Goal: Book appointment/travel/reservation

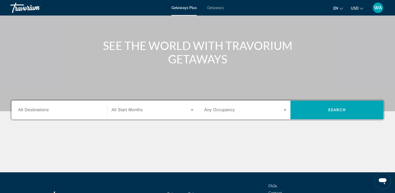
scroll to position [42, 0]
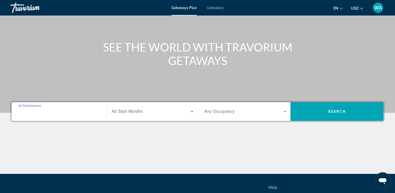
click at [74, 109] on input "Destination All Destinations" at bounding box center [59, 111] width 82 height 6
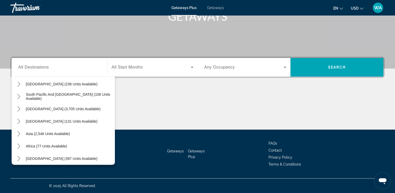
scroll to position [84, 0]
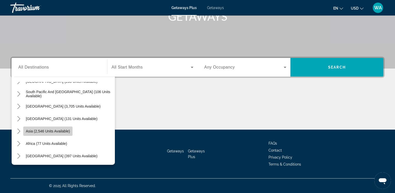
click at [63, 130] on span "Asia (2,546 units available)" at bounding box center [48, 131] width 44 height 4
type input "**********"
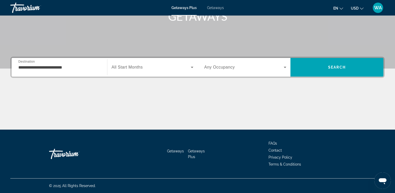
click at [127, 67] on span "All Start Months" at bounding box center [126, 67] width 31 height 4
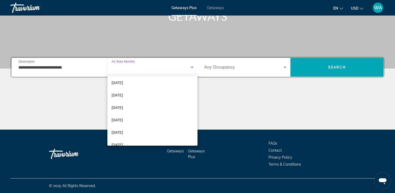
scroll to position [33, 0]
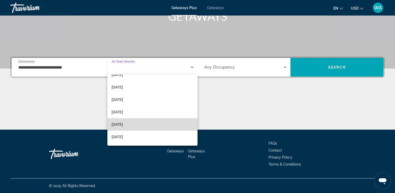
click at [156, 125] on mat-option "[DATE]" at bounding box center [152, 124] width 90 height 12
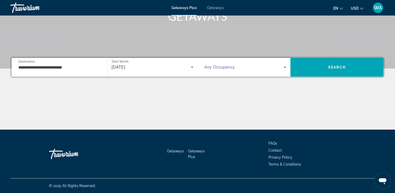
click at [286, 67] on icon "Search widget" at bounding box center [285, 67] width 3 height 1
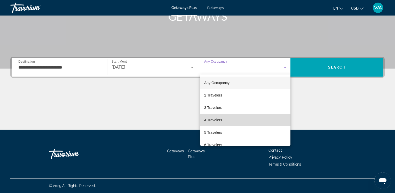
click at [266, 117] on mat-option "4 Travelers" at bounding box center [245, 120] width 90 height 12
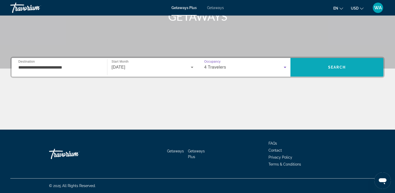
click at [316, 68] on span "Search" at bounding box center [336, 67] width 93 height 12
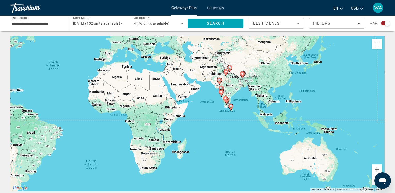
drag, startPoint x: 326, startPoint y: 129, endPoint x: 189, endPoint y: 87, distance: 143.3
click at [191, 88] on div "To activate drag with keyboard, press Alt + Enter. Once in keyboard drag state,…" at bounding box center [197, 113] width 374 height 155
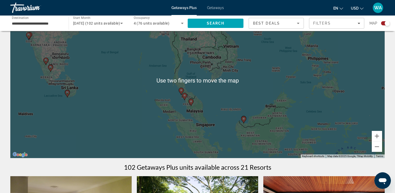
scroll to position [34, 0]
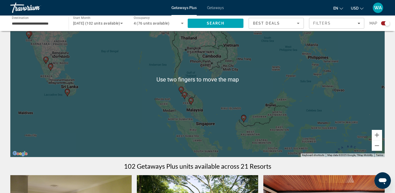
click at [296, 113] on div "To activate drag with keyboard, press Alt + Enter. Once in keyboard drag state,…" at bounding box center [197, 79] width 374 height 155
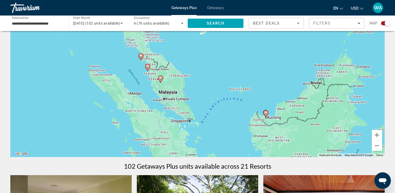
click at [231, 131] on div "To activate drag with keyboard, press Alt + Enter. Once in keyboard drag state,…" at bounding box center [197, 79] width 374 height 155
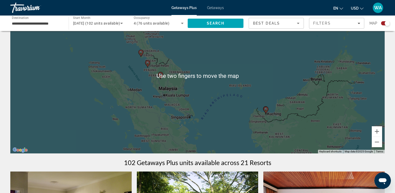
scroll to position [43, 0]
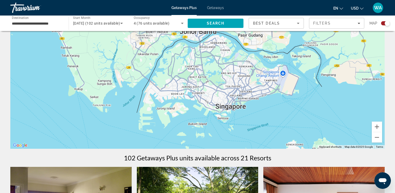
click at [226, 109] on div "Main content" at bounding box center [197, 71] width 374 height 155
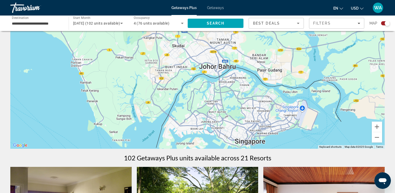
drag, startPoint x: 227, startPoint y: 109, endPoint x: 246, endPoint y: 144, distance: 40.1
click at [246, 144] on div "Main content" at bounding box center [197, 71] width 374 height 155
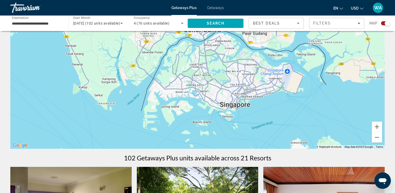
drag, startPoint x: 208, startPoint y: 104, endPoint x: 193, endPoint y: 68, distance: 39.0
click at [193, 68] on div "Main content" at bounding box center [197, 71] width 374 height 155
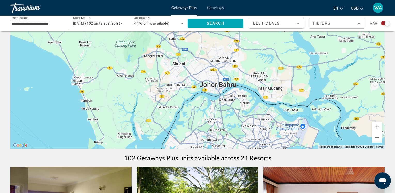
drag, startPoint x: 242, startPoint y: 76, endPoint x: 255, endPoint y: 126, distance: 51.5
click at [258, 131] on div "Main content" at bounding box center [197, 71] width 374 height 155
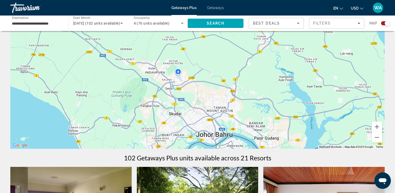
drag, startPoint x: 240, startPoint y: 78, endPoint x: 231, endPoint y: 134, distance: 56.2
click at [231, 134] on div "Main content" at bounding box center [197, 71] width 374 height 155
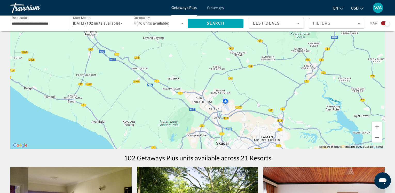
drag, startPoint x: 146, startPoint y: 66, endPoint x: 186, endPoint y: 85, distance: 44.4
click at [186, 85] on div "Main content" at bounding box center [197, 71] width 374 height 155
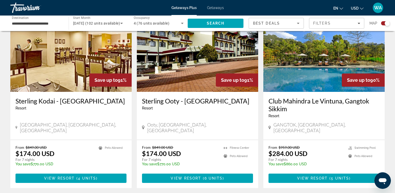
scroll to position [770, 0]
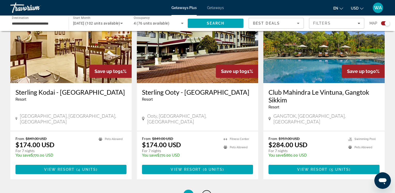
click at [209, 190] on link "page 2" at bounding box center [206, 194] width 9 height 9
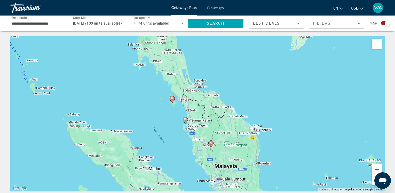
click at [172, 99] on image "Main content" at bounding box center [172, 98] width 3 height 3
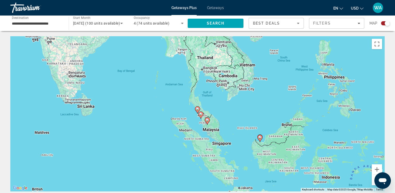
click at [197, 108] on image "Main content" at bounding box center [197, 108] width 3 height 3
type input "**********"
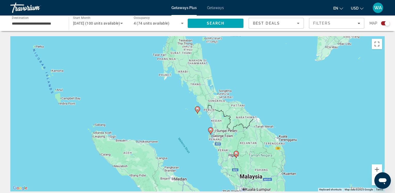
click at [197, 108] on image "Main content" at bounding box center [197, 108] width 3 height 3
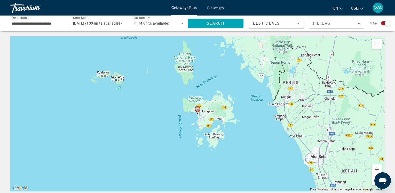
click at [197, 108] on image "Main content" at bounding box center [197, 108] width 3 height 3
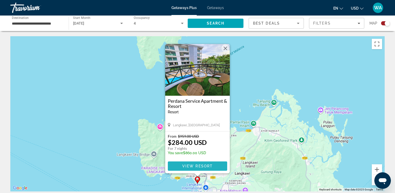
click at [197, 165] on span "View Resort" at bounding box center [197, 166] width 30 height 4
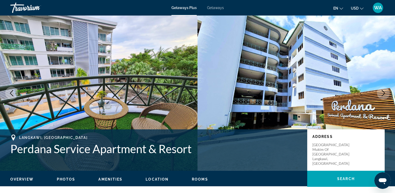
click at [384, 92] on icon "Next image" at bounding box center [383, 93] width 3 height 6
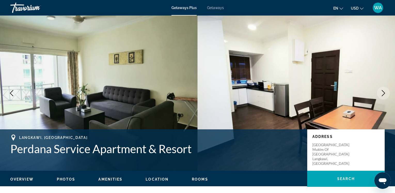
click at [384, 92] on icon "Next image" at bounding box center [383, 93] width 3 height 6
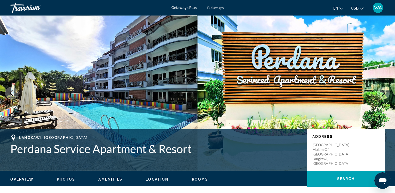
click at [384, 92] on icon "Next image" at bounding box center [383, 93] width 3 height 6
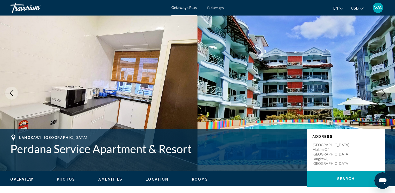
click at [384, 92] on icon "Next image" at bounding box center [383, 93] width 3 height 6
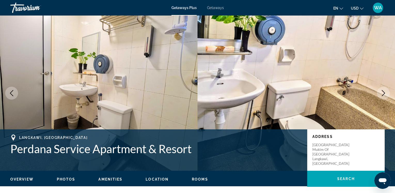
click at [384, 92] on icon "Next image" at bounding box center [383, 93] width 3 height 6
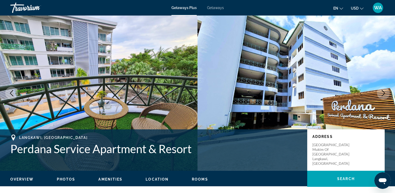
click at [384, 92] on icon "Next image" at bounding box center [383, 93] width 3 height 6
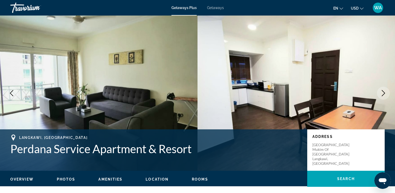
click at [384, 92] on icon "Next image" at bounding box center [383, 93] width 3 height 6
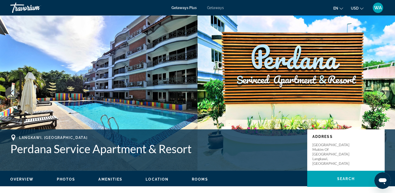
click at [384, 92] on icon "Next image" at bounding box center [383, 93] width 3 height 6
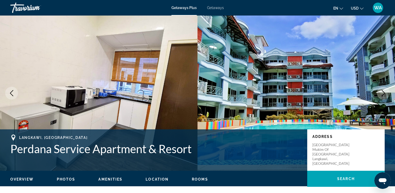
click at [384, 92] on icon "Next image" at bounding box center [383, 93] width 3 height 6
